Goal: Book appointment/travel/reservation

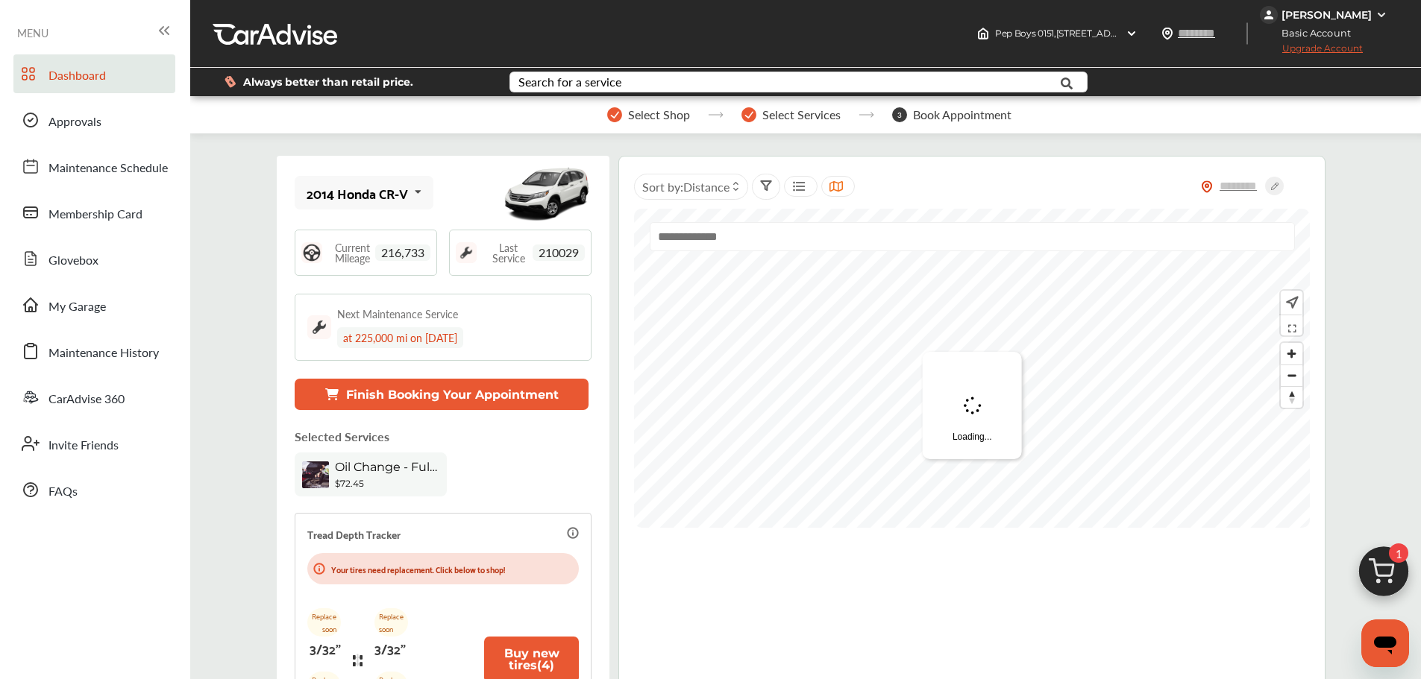
click at [1366, 579] on img at bounding box center [1384, 576] width 72 height 72
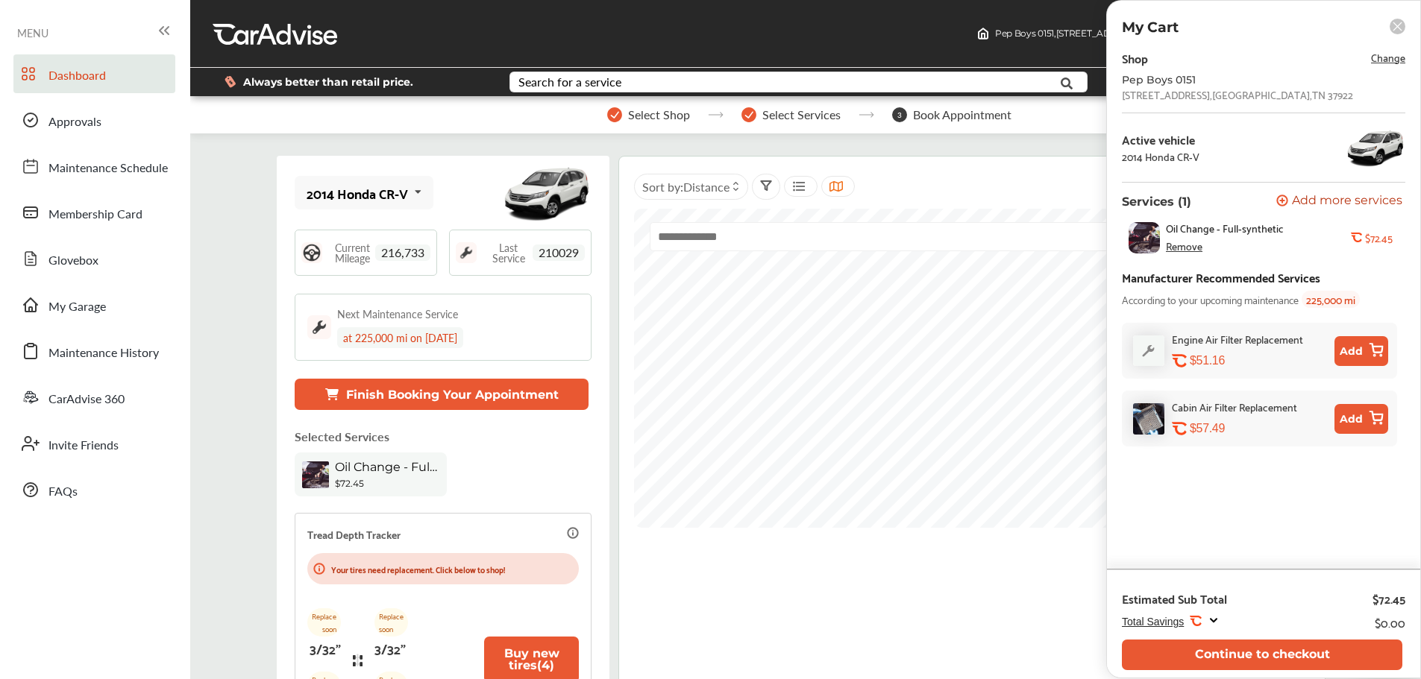
click at [1247, 676] on div "Estimated Sub Total $72.45 Total Savings .st0{fill:#FA4A1C;} $0.00 Continue to …" at bounding box center [1263, 624] width 313 height 108
click at [1172, 651] on button "Continue to checkout" at bounding box center [1262, 655] width 280 height 31
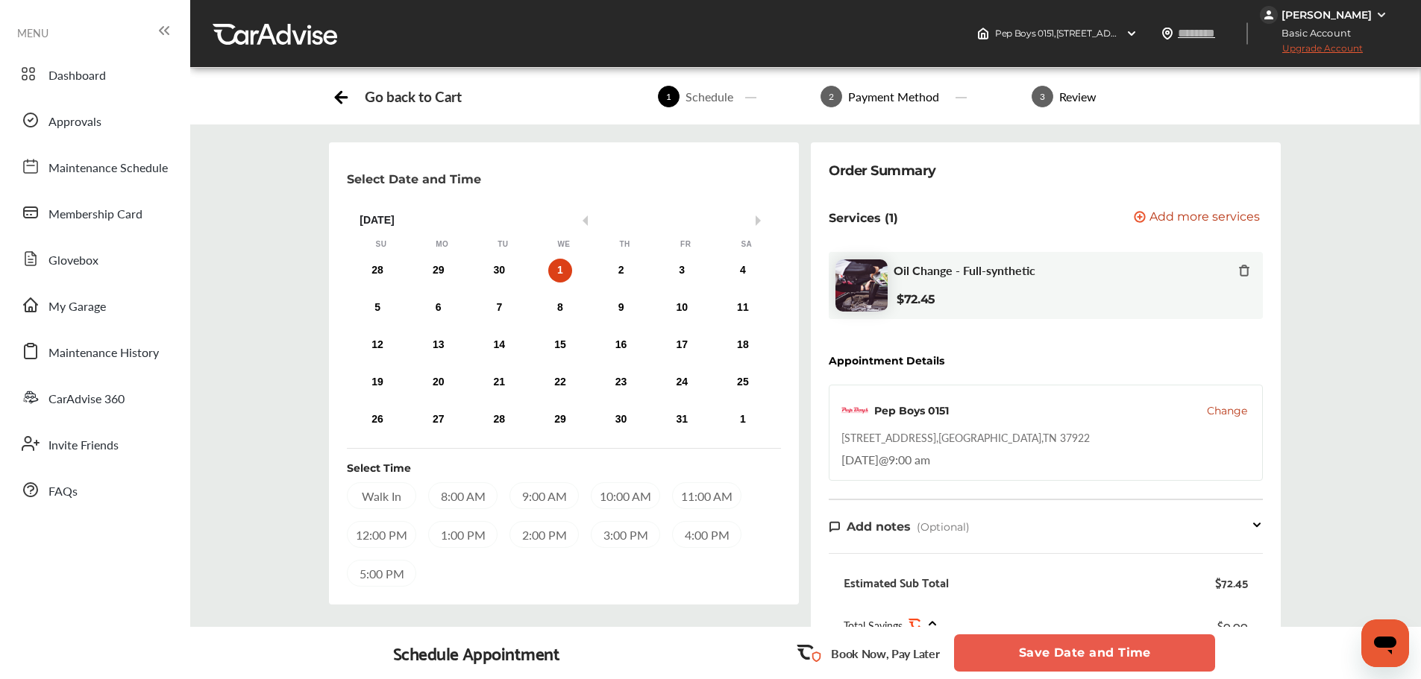
click at [1228, 415] on span "Change" at bounding box center [1227, 410] width 40 height 15
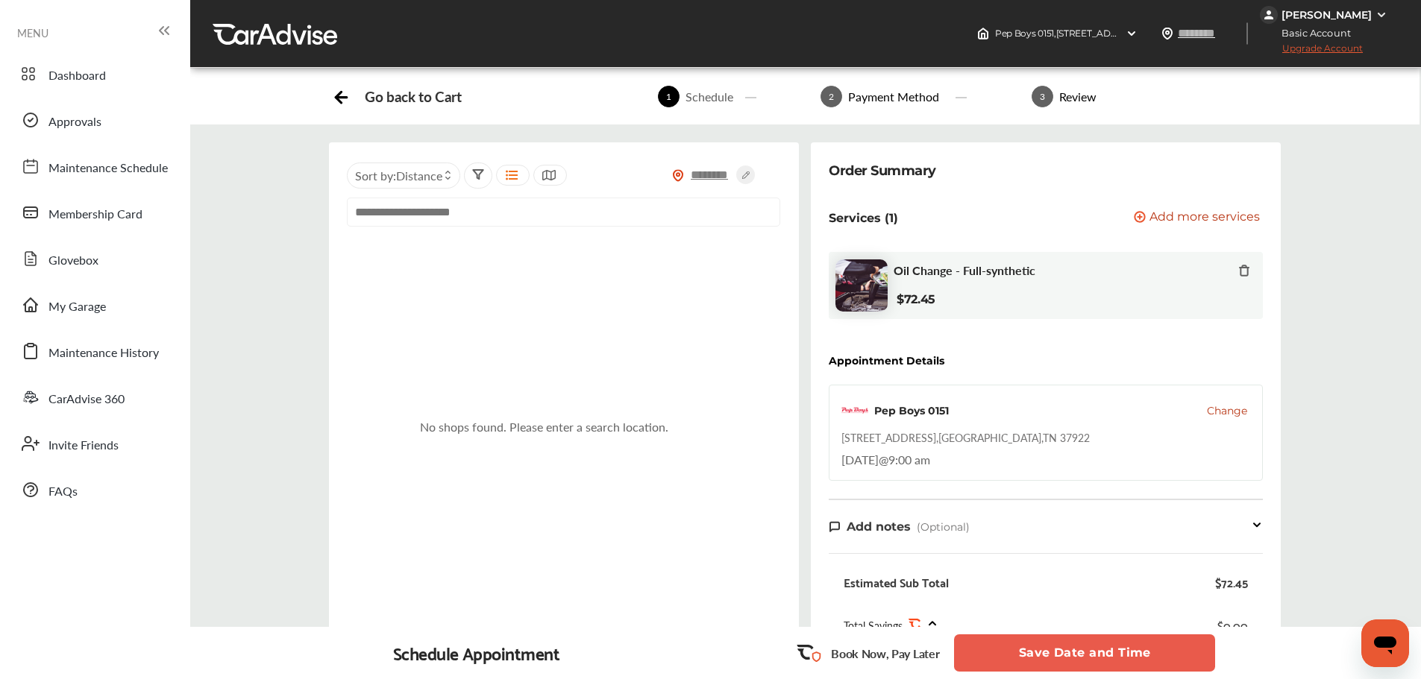
drag, startPoint x: 720, startPoint y: 182, endPoint x: 713, endPoint y: 168, distance: 15.7
click at [719, 181] on input "text" at bounding box center [710, 175] width 52 height 16
type input "*****"
click at [740, 177] on icon at bounding box center [745, 175] width 19 height 19
type input "*****"
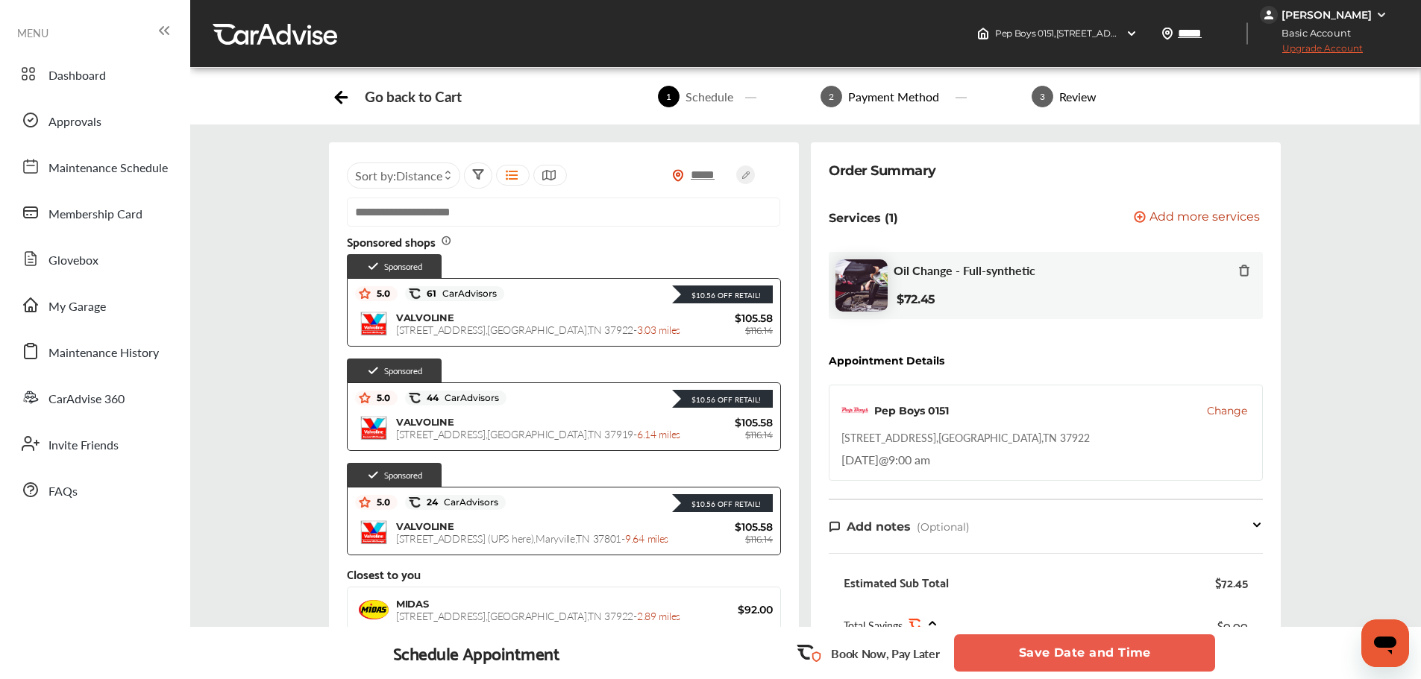
click at [556, 312] on div "VALVOLINE [STREET_ADDRESS] - 3.03 miles" at bounding box center [539, 324] width 287 height 25
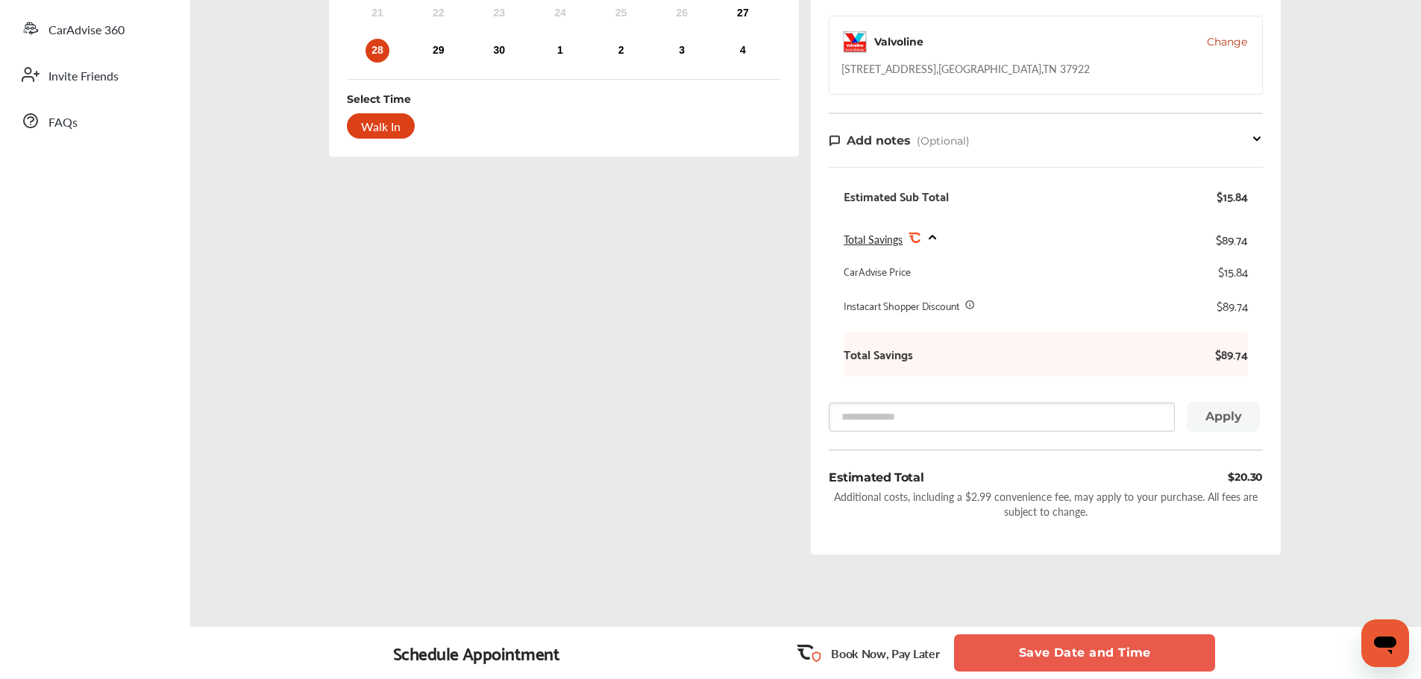
scroll to position [75, 0]
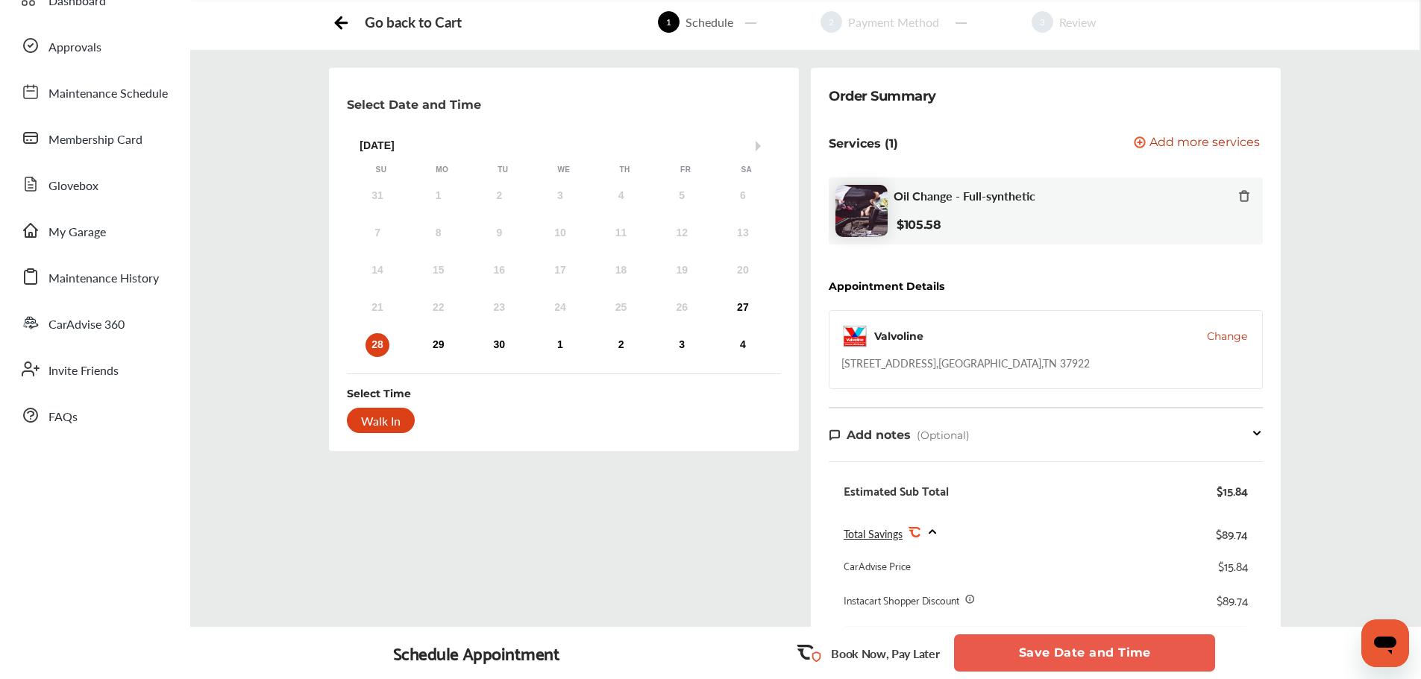
click at [961, 372] on div "Valvoline Change [STREET_ADDRESS]" at bounding box center [1046, 349] width 434 height 79
click at [1019, 644] on button "Save Date and Time" at bounding box center [1084, 653] width 261 height 37
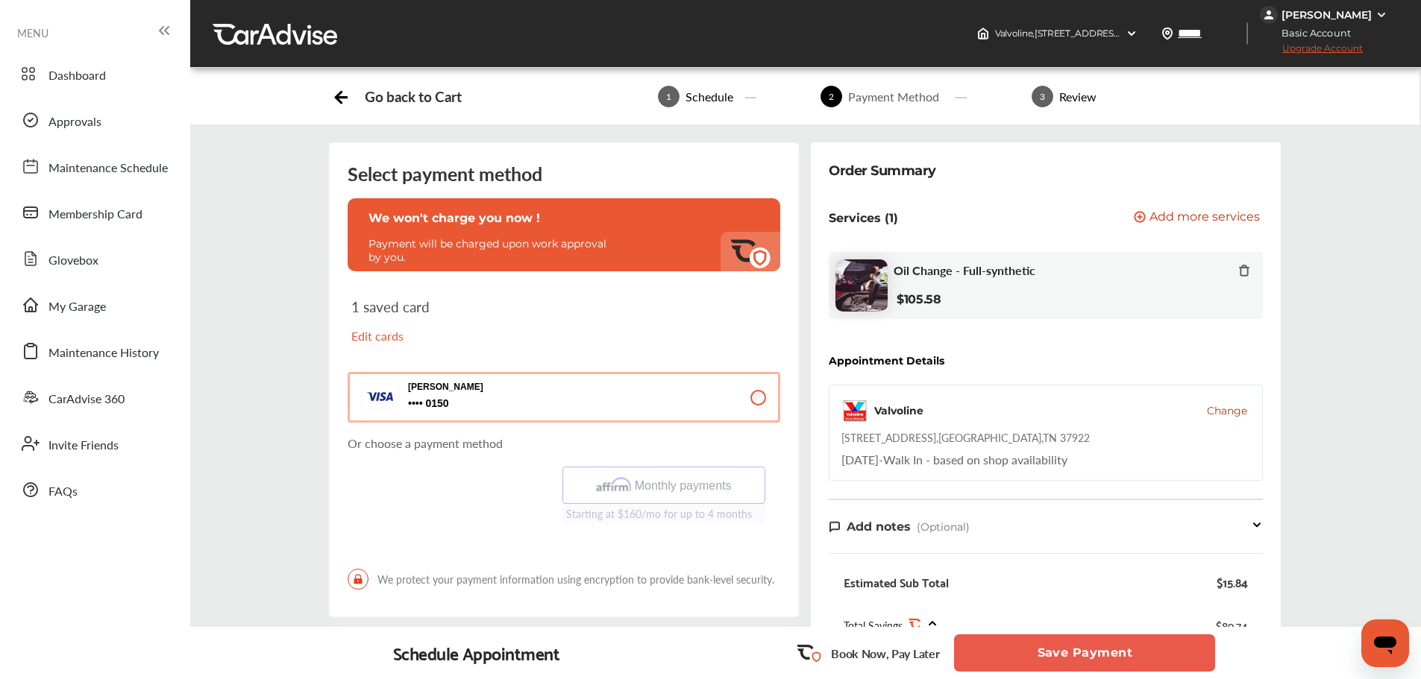
click at [1016, 646] on button "Save Payment" at bounding box center [1084, 653] width 261 height 37
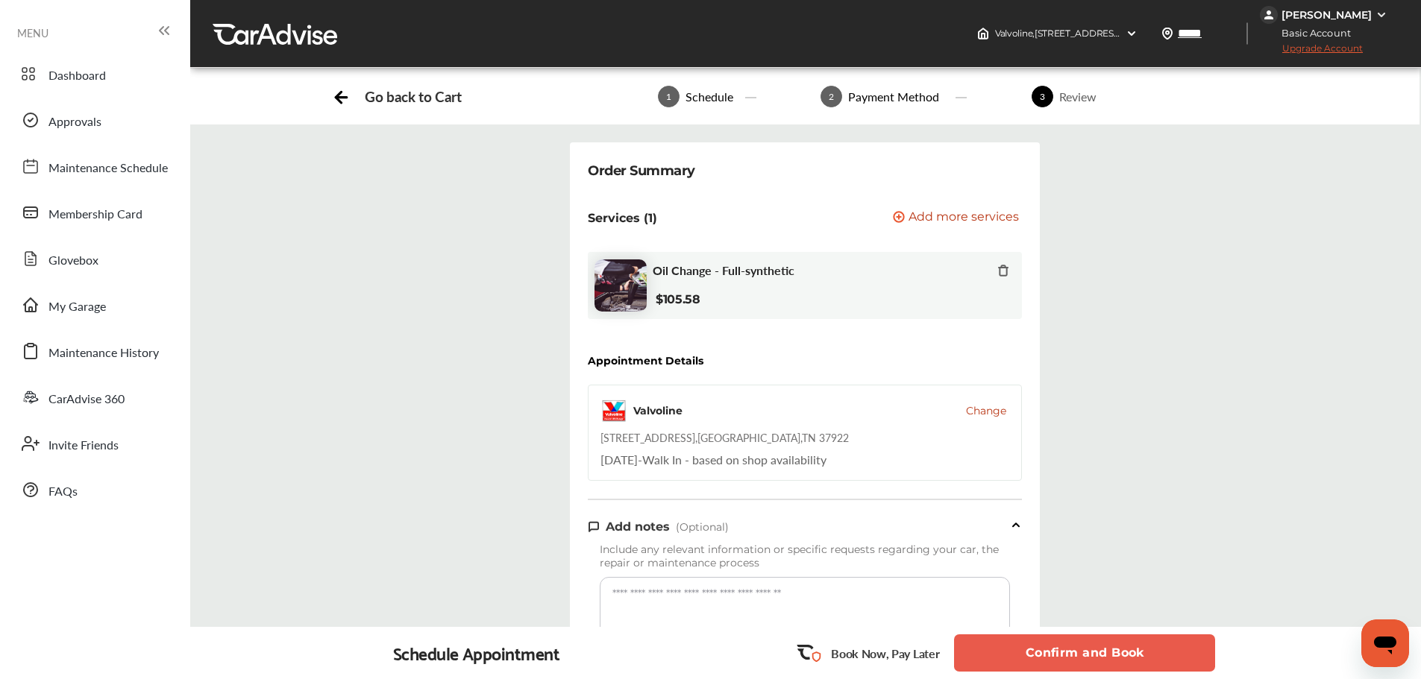
click at [1016, 646] on button "Confirm and Book" at bounding box center [1084, 653] width 261 height 37
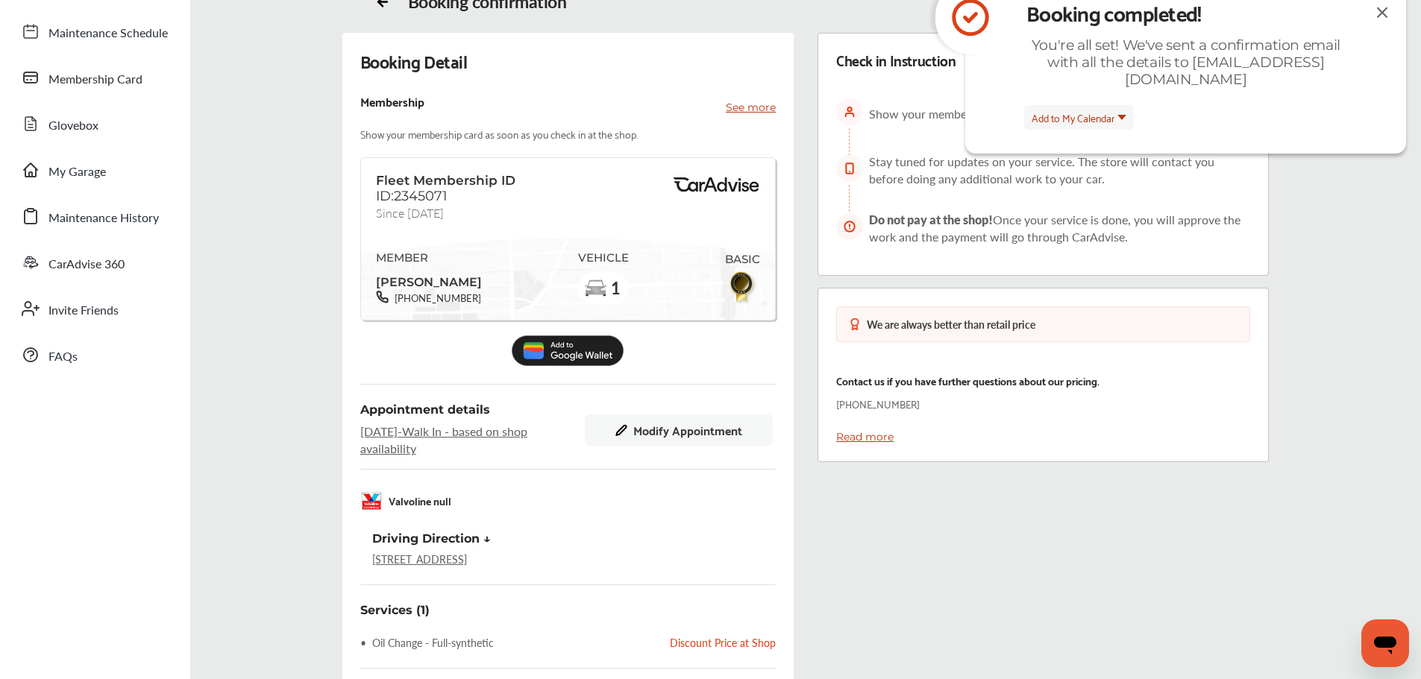
scroll to position [355, 0]
